Goal: Information Seeking & Learning: Learn about a topic

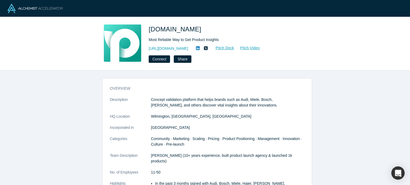
scroll to position [130, 0]
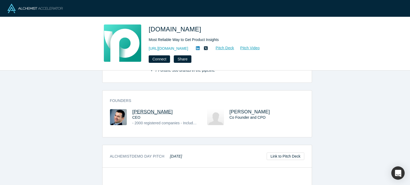
click at [153, 109] on span "[PERSON_NAME]" at bounding box center [152, 111] width 41 height 5
click at [235, 109] on span "Mariam Hambardzumyan" at bounding box center [249, 111] width 41 height 5
drag, startPoint x: 198, startPoint y: 29, endPoint x: 148, endPoint y: 22, distance: 50.8
click at [148, 22] on div "Prelaunch.com Most Reliable Way to Get Product Insights https://prelaunch.com/ …" at bounding box center [205, 44] width 410 height 54
copy span "Prelaunch.com"
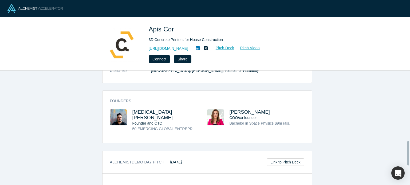
scroll to position [331, 0]
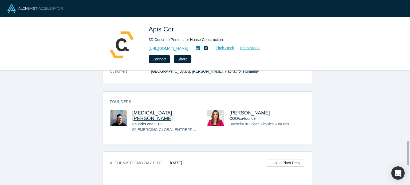
click at [158, 110] on span "Nikita Cheniuntai" at bounding box center [152, 115] width 41 height 11
click at [245, 110] on span "Anna Cheniuntai" at bounding box center [249, 112] width 41 height 5
drag, startPoint x: 172, startPoint y: 94, endPoint x: 122, endPoint y: 91, distance: 50.0
click at [122, 95] on div "Founders Nikita Cheniuntai Founder and CTO 50 EMERGING GLOBAL ENTREPRENEURS TO …" at bounding box center [206, 119] width 209 height 49
click at [167, 110] on span "Nikita Cheniuntai" at bounding box center [152, 115] width 41 height 11
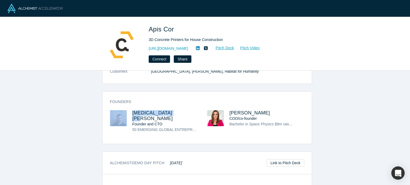
click at [179, 95] on div "Founders Nikita Cheniuntai Founder and CTO 50 EMERGING GLOBAL ENTREPRENEURS TO …" at bounding box center [206, 119] width 209 height 49
drag, startPoint x: 173, startPoint y: 96, endPoint x: 131, endPoint y: 93, distance: 42.2
click at [132, 110] on h3 "Nikita Cheniuntai" at bounding box center [164, 115] width 65 height 11
copy span "Nikita Cheniuntai"
drag, startPoint x: 268, startPoint y: 97, endPoint x: 228, endPoint y: 92, distance: 39.7
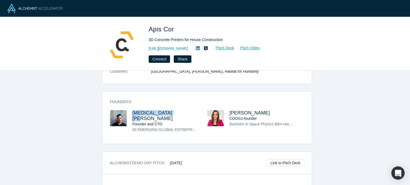
click at [228, 95] on div "Founders Nikita Cheniuntai Founder and CTO 50 EMERGING GLOBAL ENTREPRENEURS TO …" at bounding box center [206, 119] width 209 height 49
copy span "Anna Cheniuntai"
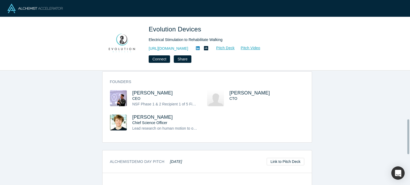
scroll to position [153, 0]
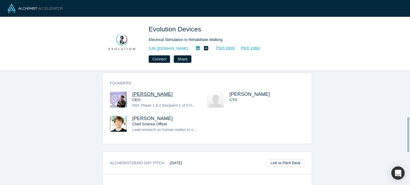
click at [168, 92] on span "Pierluigi Mantovani" at bounding box center [152, 94] width 41 height 5
click at [234, 92] on span "Juan M Rodriguez" at bounding box center [249, 94] width 41 height 5
drag, startPoint x: 177, startPoint y: 88, endPoint x: 132, endPoint y: 87, distance: 45.1
click at [132, 92] on h3 "Pierluigi Mantovani" at bounding box center [164, 95] width 65 height 6
click at [178, 92] on h3 "Pierluigi Mantovani" at bounding box center [164, 95] width 65 height 6
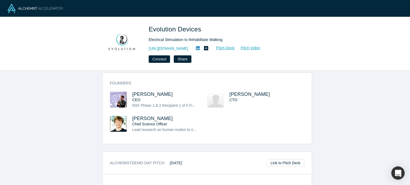
drag, startPoint x: 178, startPoint y: 87, endPoint x: 132, endPoint y: 81, distance: 47.1
click at [131, 81] on div "Founders Pierluigi Mantovani CEO NSF Phase 1 & 2 Recipient 1 of 5 Finalists to …" at bounding box center [206, 110] width 209 height 67
copy span "Pierluigi Mantovani"
drag, startPoint x: 206, startPoint y: 25, endPoint x: 148, endPoint y: 27, distance: 59.0
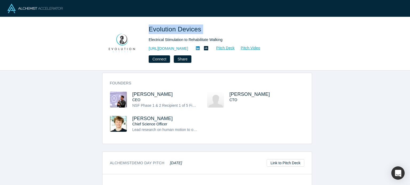
click at [148, 27] on div "Evolution Devices Electrical Stimulation to Rehabilitate Walking https://www.ev…" at bounding box center [205, 44] width 210 height 38
copy span "Evolution Devices"
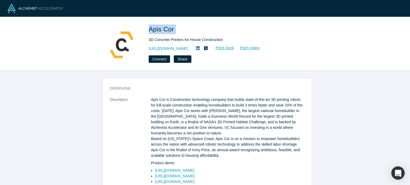
click at [148, 26] on div "Apis Cor 3D Concrete Printers for House Construction https://www.apis-cor.com/ …" at bounding box center [205, 44] width 210 height 38
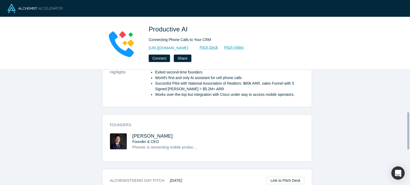
scroll to position [144, 0]
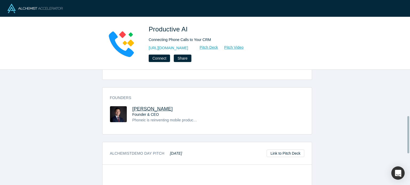
click at [136, 106] on span "Enlai Chu" at bounding box center [152, 108] width 41 height 5
drag, startPoint x: 155, startPoint y: 103, endPoint x: 130, endPoint y: 100, distance: 25.8
click at [130, 100] on div "Founders Enlai Chu Founder & CEO Phoneic is reinventing mobile productivity by …" at bounding box center [206, 112] width 209 height 43
copy span "Enlai Chu"
drag, startPoint x: 194, startPoint y: 29, endPoint x: 148, endPoint y: 26, distance: 46.2
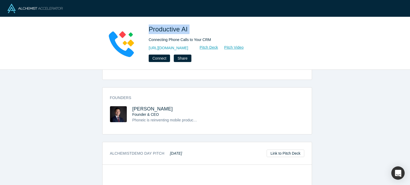
click at [149, 26] on h1 "Productive AI" at bounding box center [223, 30] width 149 height 10
copy span "Productive AI"
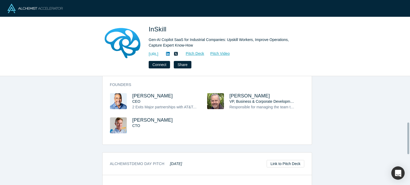
scroll to position [160, 0]
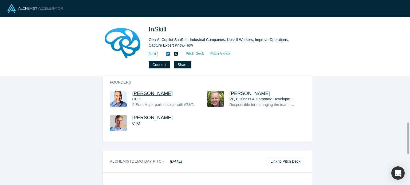
click at [143, 91] on span "[PERSON_NAME]" at bounding box center [152, 93] width 41 height 5
click at [139, 115] on span "Jim Hansen" at bounding box center [152, 117] width 41 height 5
drag, startPoint x: 159, startPoint y: 87, endPoint x: 130, endPoint y: 85, distance: 28.6
click at [132, 91] on h3 "Dale Calder" at bounding box center [164, 94] width 65 height 6
copy span "Dale Calder"
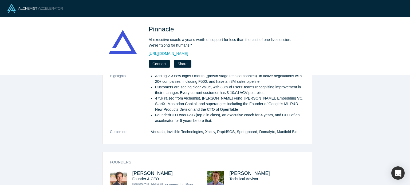
scroll to position [139, 0]
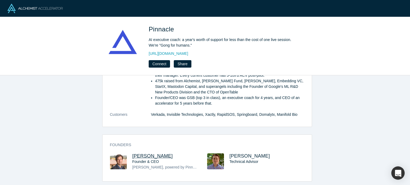
click at [139, 154] on span "[PERSON_NAME]" at bounding box center [152, 156] width 41 height 5
drag, startPoint x: 174, startPoint y: 150, endPoint x: 130, endPoint y: 151, distance: 44.8
click at [130, 154] on div "Alexei Dunaway Founder & CEO Pascal, powered by Pinnacle, is an AI executive co…" at bounding box center [158, 166] width 97 height 24
copy span "Alexei Dunaway"
click at [130, 154] on div "Alexei Dunaway Founder & CEO Pascal, powered by Pinnacle, is an AI executive co…" at bounding box center [158, 166] width 97 height 24
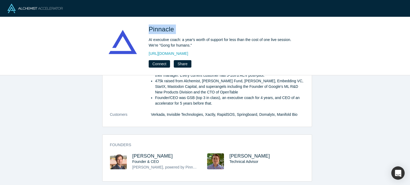
drag, startPoint x: 161, startPoint y: 29, endPoint x: 148, endPoint y: 27, distance: 12.7
click at [148, 27] on div "Pinnacle AI executive coach: a year's worth of support for less than the cost o…" at bounding box center [205, 46] width 210 height 43
copy span "Pinnacle"
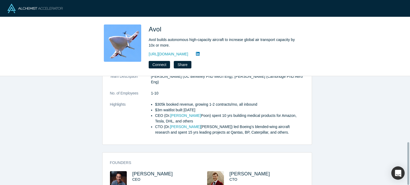
scroll to position [169, 0]
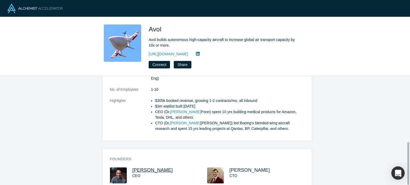
click at [140, 168] on span "Nathan Poon" at bounding box center [152, 170] width 41 height 5
click at [244, 168] on span "Matthew Sargeant" at bounding box center [249, 170] width 41 height 5
drag, startPoint x: 166, startPoint y: 153, endPoint x: 131, endPoint y: 151, distance: 35.3
click at [132, 168] on h3 "Nathan Poon" at bounding box center [164, 171] width 65 height 6
copy span "Nathan Poon"
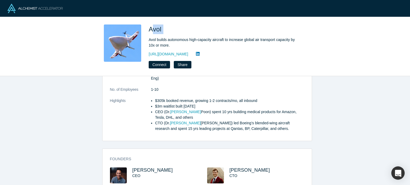
drag, startPoint x: 164, startPoint y: 28, endPoint x: 150, endPoint y: 24, distance: 14.2
click at [150, 25] on h1 "Avol" at bounding box center [223, 30] width 149 height 10
click at [150, 24] on div "Avol Avol builds autonomous high-capacity aircraft to increase global air trans…" at bounding box center [205, 46] width 410 height 59
copy span "Avol"
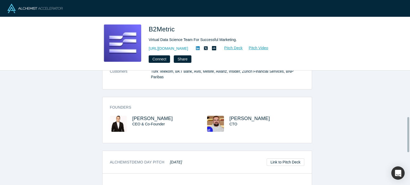
scroll to position [153, 0]
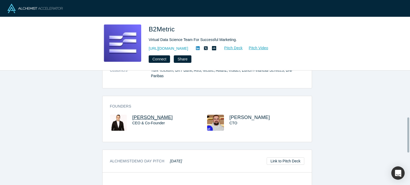
click at [146, 115] on span "Murat Hacioglu" at bounding box center [152, 117] width 41 height 5
click at [243, 115] on span "Tuna Sonmez" at bounding box center [249, 117] width 41 height 5
drag, startPoint x: 171, startPoint y: 112, endPoint x: 130, endPoint y: 108, distance: 41.2
click at [132, 115] on h3 "Murat Hacioglu" at bounding box center [164, 118] width 65 height 6
copy span "Murat Hacioglu"
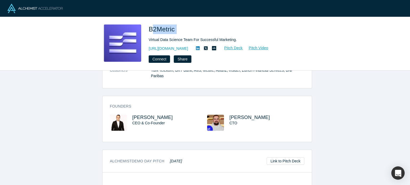
drag, startPoint x: 180, startPoint y: 29, endPoint x: 152, endPoint y: 27, distance: 28.3
click at [152, 27] on h1 "B2Metric" at bounding box center [223, 30] width 149 height 10
drag, startPoint x: 147, startPoint y: 26, endPoint x: 162, endPoint y: 26, distance: 15.2
click at [148, 26] on div "B2Metric Virtual Data Science Team For Successful Marketing. https://b2metric.c…" at bounding box center [205, 44] width 210 height 38
drag, startPoint x: 180, startPoint y: 28, endPoint x: 148, endPoint y: 27, distance: 31.8
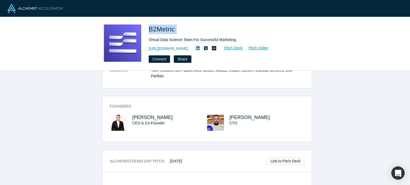
click at [149, 27] on h1 "B2Metric" at bounding box center [223, 30] width 149 height 10
copy span "B2Metric"
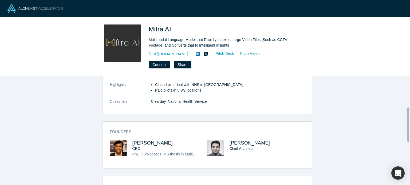
scroll to position [99, 0]
drag, startPoint x: 181, startPoint y: 129, endPoint x: 29, endPoint y: 147, distance: 152.8
click at [29, 147] on div "overview Description LLM powered robots for Senior Care. We deliver care and co…" at bounding box center [207, 132] width 414 height 113
click at [142, 142] on span "Balaji Viswanathan" at bounding box center [152, 142] width 41 height 5
drag, startPoint x: 172, startPoint y: 141, endPoint x: 130, endPoint y: 136, distance: 42.7
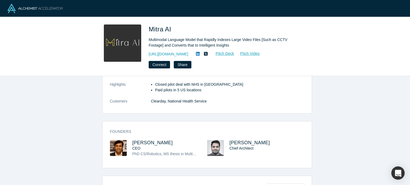
click at [130, 136] on div "Founders Balaji Viswanathan CEO PhD CS/Robotics, MS thesis in Multiagent System…" at bounding box center [206, 146] width 209 height 43
copy span "Balaji Viswanathan"
drag, startPoint x: 173, startPoint y: 26, endPoint x: 150, endPoint y: 24, distance: 23.4
click at [150, 24] on div "Mitra AI Multimodal Language Model that Rapidly Indexes Large Video Files [Such…" at bounding box center [205, 46] width 410 height 59
copy span "Mitra AI"
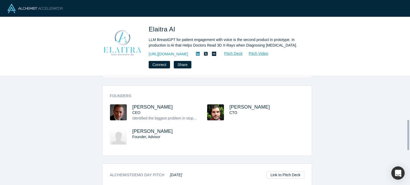
scroll to position [157, 0]
click at [149, 105] on span "[PERSON_NAME]" at bounding box center [152, 107] width 41 height 5
click at [237, 107] on span "[PERSON_NAME]" at bounding box center [249, 107] width 41 height 5
click at [142, 132] on span "[PERSON_NAME]" at bounding box center [152, 131] width 41 height 5
drag, startPoint x: 171, startPoint y: 106, endPoint x: 131, endPoint y: 106, distance: 40.0
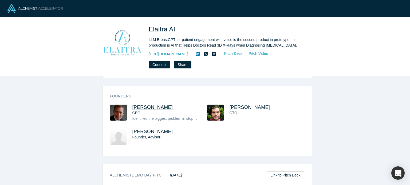
click at [132, 106] on h3 "[PERSON_NAME]" at bounding box center [164, 108] width 65 height 6
copy span "[PERSON_NAME]"
drag, startPoint x: 265, startPoint y: 105, endPoint x: 228, endPoint y: 101, distance: 36.5
click at [228, 101] on div "Founders [PERSON_NAME] CEO Identified the biggest problem in stopping the [MEDI…" at bounding box center [206, 123] width 209 height 66
copy span "[PERSON_NAME]"
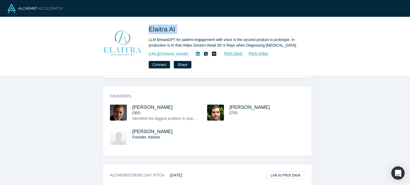
drag, startPoint x: 183, startPoint y: 31, endPoint x: 148, endPoint y: 25, distance: 35.5
click at [148, 25] on div "Elaitra AI LLM BreastGPT for patient engagement with voice is the second produc…" at bounding box center [205, 47] width 210 height 44
copy span "Elaitra AI"
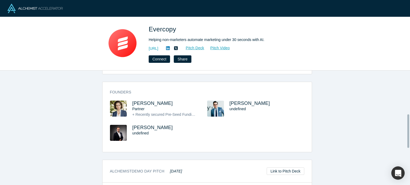
scroll to position [157, 0]
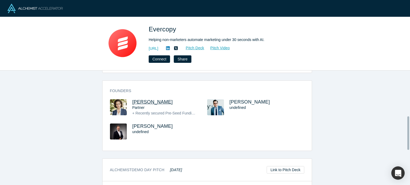
click at [145, 101] on span "[PERSON_NAME]" at bounding box center [152, 101] width 41 height 5
click at [242, 100] on span "[PERSON_NAME]" at bounding box center [249, 101] width 41 height 5
click at [143, 125] on span "[PERSON_NAME]" at bounding box center [152, 126] width 41 height 5
click at [164, 101] on h3 "[PERSON_NAME]" at bounding box center [164, 102] width 65 height 6
drag, startPoint x: 162, startPoint y: 101, endPoint x: 131, endPoint y: 97, distance: 31.3
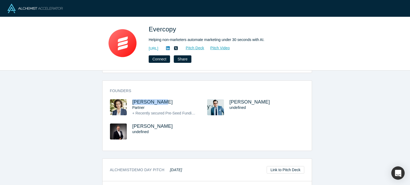
click at [131, 97] on div "Founders [PERSON_NAME] Partner + Recently secured Pre-Seed Funding from Promine…" at bounding box center [206, 118] width 209 height 66
copy span "[PERSON_NAME]"
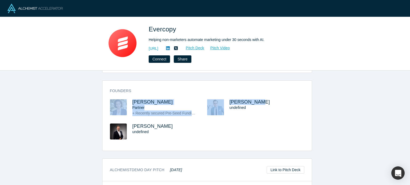
drag, startPoint x: 261, startPoint y: 100, endPoint x: 228, endPoint y: 93, distance: 34.4
click at [227, 93] on div "Founders [PERSON_NAME] Partner + Recently secured Pre-Seed Funding from Promine…" at bounding box center [206, 118] width 209 height 66
click at [263, 101] on h3 "[PERSON_NAME]" at bounding box center [261, 102] width 65 height 6
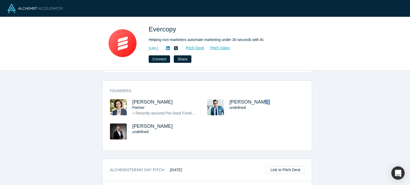
click at [263, 101] on h3 "[PERSON_NAME]" at bounding box center [261, 102] width 65 height 6
drag, startPoint x: 263, startPoint y: 101, endPoint x: 258, endPoint y: 101, distance: 4.3
click at [257, 101] on h3 "Erdal Cokol" at bounding box center [261, 102] width 65 height 6
click at [167, 109] on div "Partner" at bounding box center [164, 108] width 65 height 6
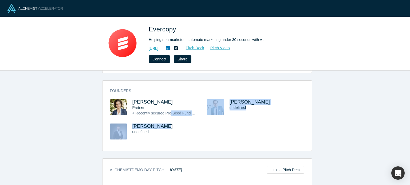
drag, startPoint x: 167, startPoint y: 110, endPoint x: 171, endPoint y: 125, distance: 14.8
click at [171, 125] on div "Deniz Ozgur Partner + Recently secured Pre-Seed Funding from Prominent Investor…" at bounding box center [207, 123] width 194 height 48
click at [171, 125] on h3 "Osman Aktepe" at bounding box center [164, 127] width 65 height 6
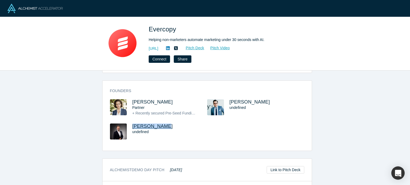
drag, startPoint x: 171, startPoint y: 125, endPoint x: 131, endPoint y: 125, distance: 40.5
click at [132, 125] on h3 "Osman Aktepe" at bounding box center [164, 127] width 65 height 6
copy span "Osman Aktepe"
drag, startPoint x: 181, startPoint y: 27, endPoint x: 149, endPoint y: 25, distance: 32.1
click at [149, 25] on h1 "Evercopy" at bounding box center [223, 30] width 149 height 10
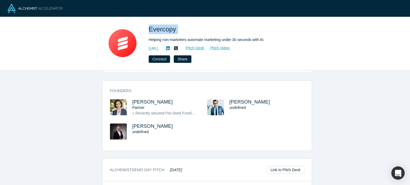
copy span "Evercopy"
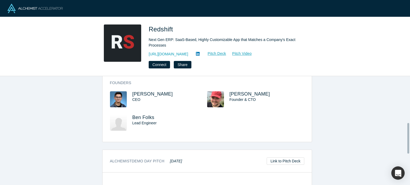
scroll to position [164, 0]
click at [147, 95] on span "Alex Lazich" at bounding box center [152, 94] width 41 height 5
click at [230, 94] on span "Jesse Williams" at bounding box center [249, 94] width 41 height 5
drag, startPoint x: 158, startPoint y: 97, endPoint x: 147, endPoint y: 92, distance: 11.6
click at [141, 92] on div "Alex Lazich CEO" at bounding box center [169, 100] width 75 height 16
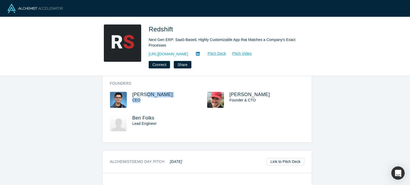
click at [160, 94] on h3 "Alex Lazich" at bounding box center [164, 95] width 65 height 6
drag, startPoint x: 158, startPoint y: 94, endPoint x: 132, endPoint y: 90, distance: 26.7
click at [132, 90] on div "Founders Alex Lazich CEO Jesse Williams Founder & CTO Ben Folks Lead Engineer" at bounding box center [206, 110] width 209 height 66
copy span "Alex Lazich"
click at [198, 54] on icon at bounding box center [198, 54] width 4 height 4
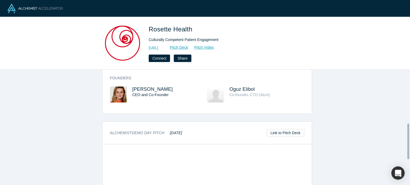
scroll to position [175, 0]
click at [147, 89] on span "Gulin Yilmaz" at bounding box center [152, 88] width 41 height 5
click at [245, 89] on span "Oguz Elibol" at bounding box center [241, 88] width 25 height 5
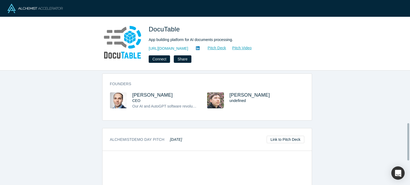
scroll to position [143, 0]
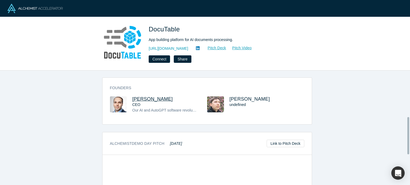
click at [162, 98] on span "Alexander Abolmasov" at bounding box center [152, 99] width 41 height 5
click at [237, 98] on span "Yuri Baburov" at bounding box center [249, 99] width 41 height 5
drag, startPoint x: 187, startPoint y: 98, endPoint x: 131, endPoint y: 93, distance: 55.7
click at [131, 93] on div "Founders Alexander Abolmasov CEO Our AI and AutoGPT software revolutionizes doc…" at bounding box center [206, 103] width 209 height 43
copy span "Alexander Abolmasov"
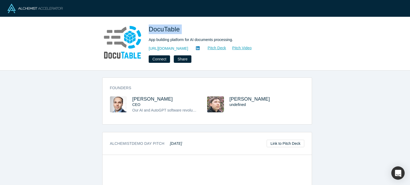
drag, startPoint x: 180, startPoint y: 30, endPoint x: 149, endPoint y: 22, distance: 32.0
click at [149, 22] on div "DocuTable App building platform for AI documents processing. https://www.docuta…" at bounding box center [205, 44] width 410 height 54
copy span "DocuTable"
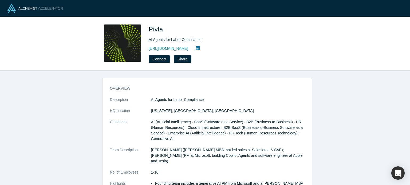
scroll to position [72, 0]
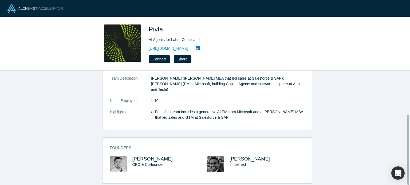
click at [146, 157] on span "[PERSON_NAME]" at bounding box center [152, 159] width 41 height 5
drag, startPoint x: 162, startPoint y: 153, endPoint x: 131, endPoint y: 145, distance: 31.8
click at [131, 145] on div "Founders [PERSON_NAME] CEO & Co-founder [PERSON_NAME] undefined" at bounding box center [206, 163] width 209 height 42
copy span "[PERSON_NAME]"
drag, startPoint x: 226, startPoint y: 150, endPoint x: 267, endPoint y: 150, distance: 41.1
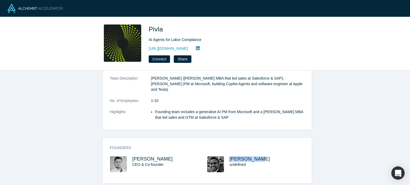
click at [267, 150] on div "Founders [PERSON_NAME] CEO & Co-founder [PERSON_NAME] undefined" at bounding box center [206, 163] width 209 height 42
copy span "[PERSON_NAME]"
drag, startPoint x: 175, startPoint y: 23, endPoint x: 148, endPoint y: 25, distance: 26.8
click at [148, 25] on div "Pivla AI Agents for Labor Compliance [URL][DOMAIN_NAME] Connect Share" at bounding box center [205, 44] width 410 height 54
copy span "Pivla"
